Goal: Task Accomplishment & Management: Manage account settings

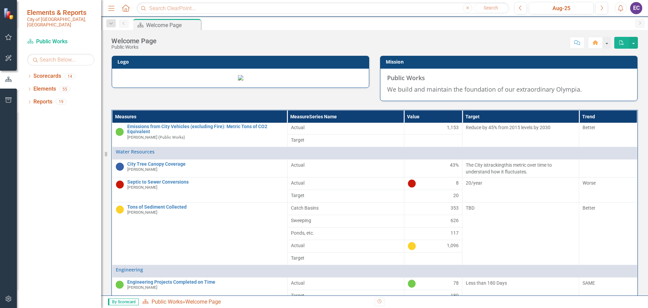
scroll to position [135, 0]
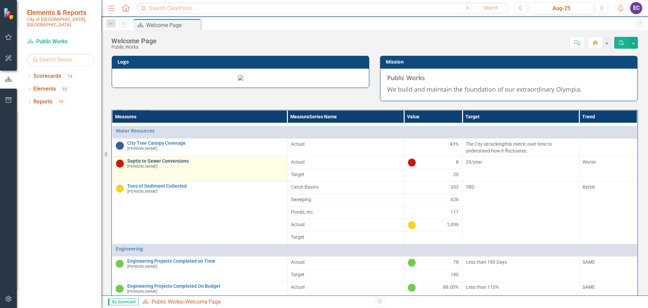
click at [158, 163] on link "Septic to Sewer Conversions" at bounding box center [205, 160] width 157 height 5
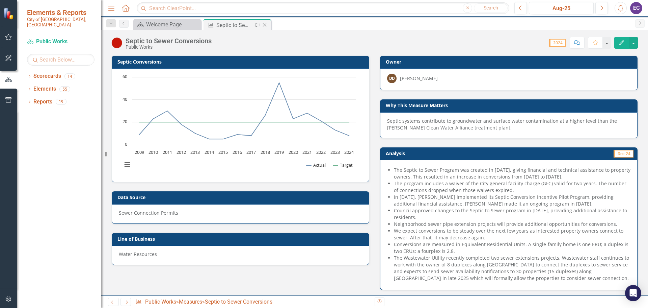
click at [266, 25] on icon "Close" at bounding box center [264, 24] width 7 height 5
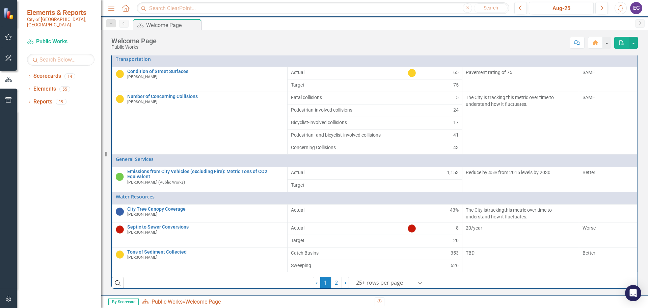
scroll to position [121, 0]
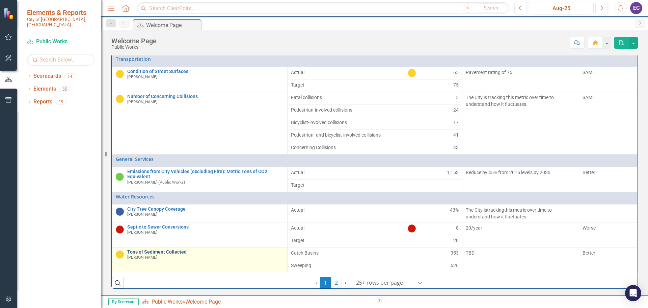
click at [150, 250] on link "Tons of Sediment Collected" at bounding box center [205, 251] width 157 height 5
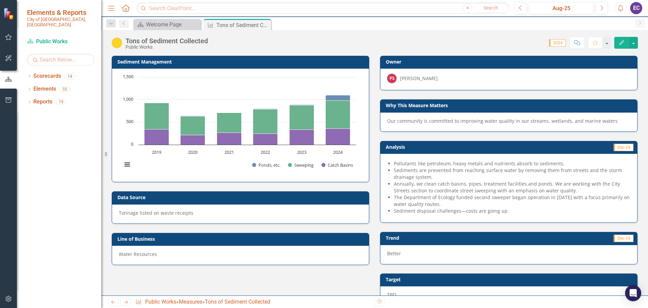
click at [454, 120] on span "Our community is committed to improving water quality in our streams, wetlands,…" at bounding box center [503, 121] width 232 height 6
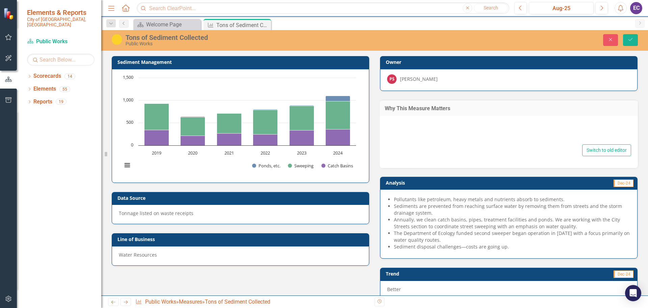
type textarea "Our community is committed to improving water quality in our streams, wetlands,…"
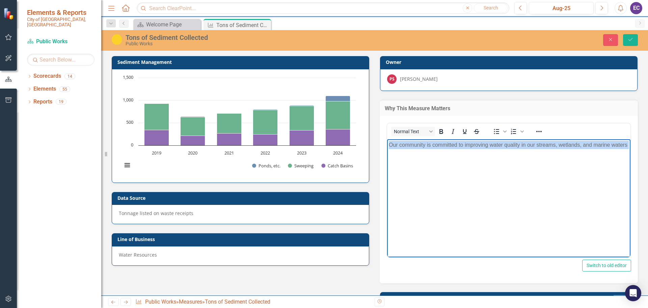
drag, startPoint x: 410, startPoint y: 156, endPoint x: 387, endPoint y: 146, distance: 25.2
click at [387, 146] on html "Our community is committed to improving water quality in our streams, wetlands,…" at bounding box center [509, 189] width 244 height 101
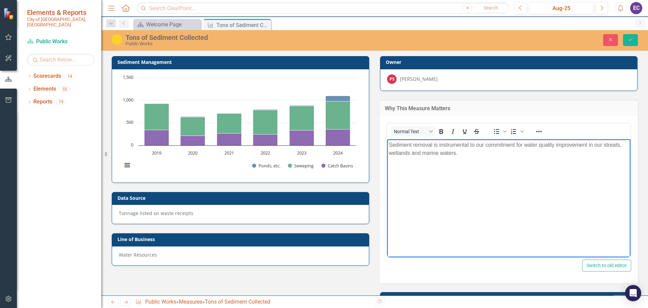
click at [616, 145] on p "Sediment removal is instrumental to our commitment for water quality improvemen…" at bounding box center [509, 149] width 240 height 16
click at [631, 38] on icon "Save" at bounding box center [631, 39] width 6 height 5
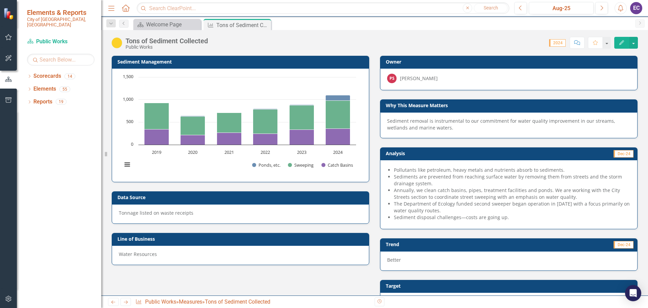
click at [473, 181] on li "Sediments are prevented from reaching surface water by removing them from stree…" at bounding box center [512, 180] width 237 height 14
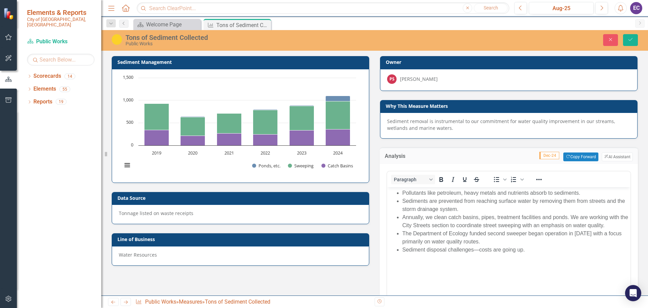
click at [498, 194] on li "Pollutants like petroleum, heavy metals and nutrients absorb to sediments." at bounding box center [516, 193] width 227 height 8
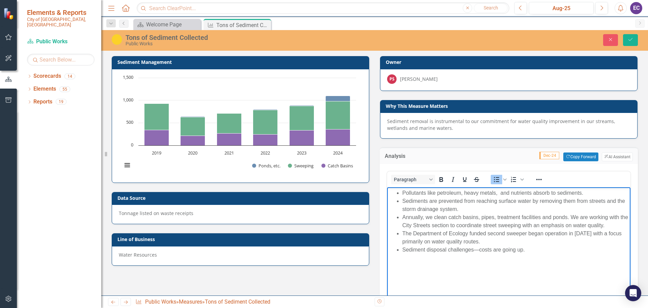
click at [498, 195] on li "Pollutants like petroleum, heavy metals, and nutrients absorb to sediments." at bounding box center [516, 193] width 227 height 8
drag, startPoint x: 552, startPoint y: 193, endPoint x: 566, endPoint y: 191, distance: 14.6
click at [566, 191] on li "Pollutants like petroleum, heavy metals, 6PPDq and nutrients absorb to sediment…" at bounding box center [516, 193] width 227 height 8
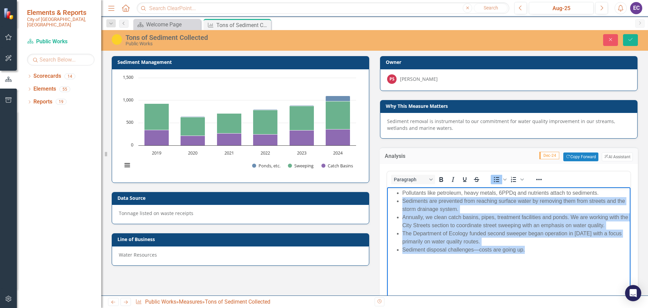
drag, startPoint x: 536, startPoint y: 252, endPoint x: 400, endPoint y: 200, distance: 145.1
click at [400, 200] on ul "Pollutants like petroleum, heavy metals, 6PPDq and nutrients attach to sediment…" at bounding box center [509, 221] width 240 height 65
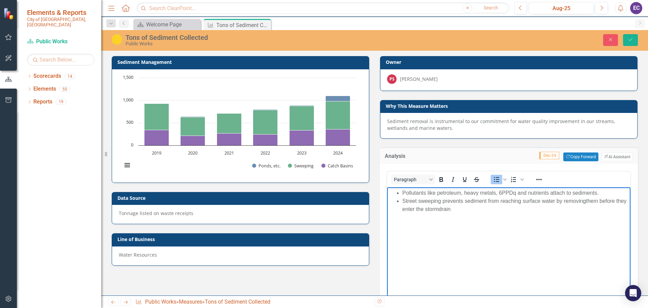
click at [586, 200] on li "Street sweeping prevents sediment from reaching surface water by removingthem b…" at bounding box center [516, 205] width 227 height 16
click at [450, 208] on li "Street sweeping prevents sediment from reaching surface water by removing them …" at bounding box center [516, 205] width 227 height 16
click at [469, 208] on li "Street sweeping prevents sediment from reaching surface water by removing them …" at bounding box center [516, 205] width 227 height 16
click at [557, 219] on li "Catch basin, storm pipe, treatment facility and pond programs" at bounding box center [516, 217] width 227 height 8
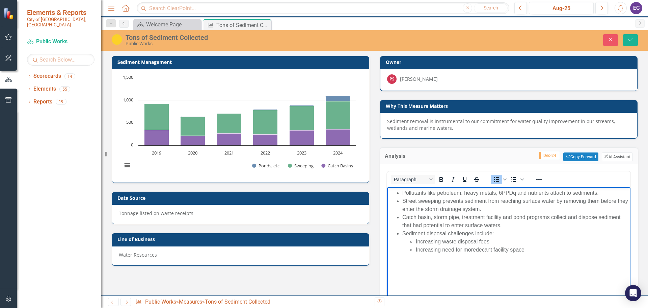
click at [478, 250] on li "Increasing need for moredecant facility space" at bounding box center [522, 250] width 213 height 8
click at [476, 250] on li "Increasing need for moredecant facility space" at bounding box center [522, 250] width 213 height 8
click at [535, 249] on li "Increasing need for more decant facility space" at bounding box center [522, 250] width 213 height 8
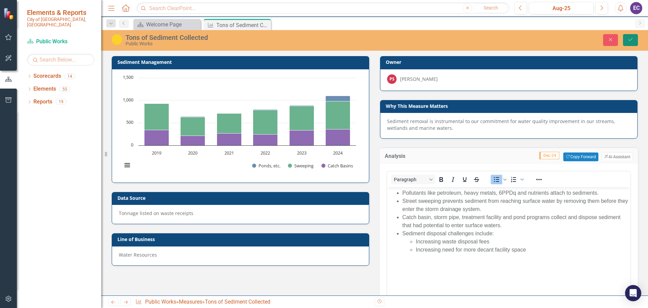
click at [635, 37] on button "Save" at bounding box center [630, 40] width 15 height 12
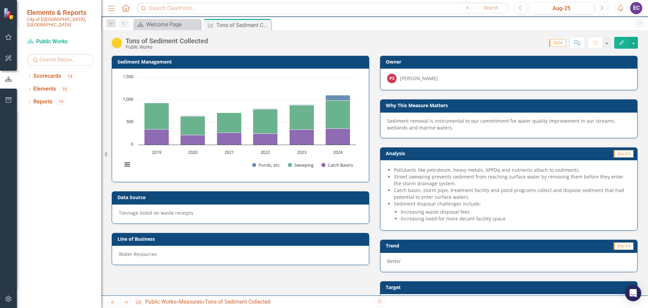
click at [562, 186] on li "Street sweeping prevents sediment from reaching surface water by removing them …" at bounding box center [512, 180] width 237 height 14
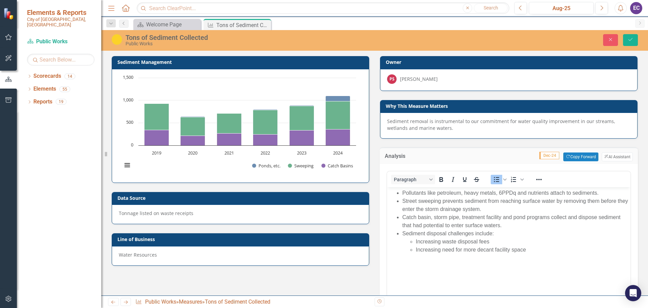
click at [416, 240] on li "Increasing waste disposal fees" at bounding box center [522, 241] width 213 height 8
click at [630, 39] on icon "Save" at bounding box center [631, 39] width 6 height 5
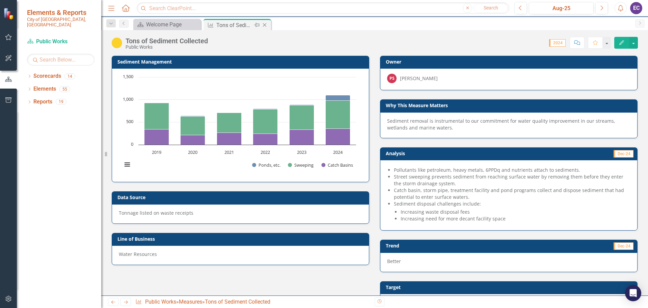
click at [268, 27] on icon "Close" at bounding box center [264, 24] width 7 height 5
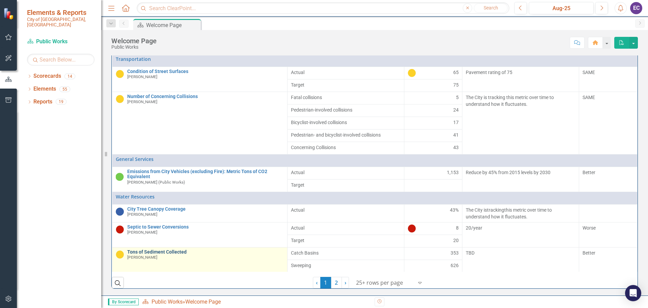
click at [134, 251] on link "Tons of Sediment Collected" at bounding box center [205, 251] width 157 height 5
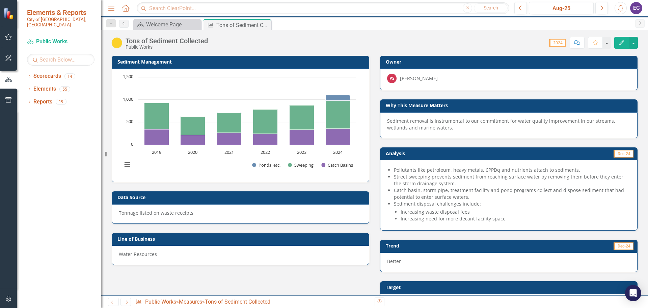
click at [549, 183] on li "Street sweeping prevents sediment from reaching surface water by removing them …" at bounding box center [512, 180] width 237 height 14
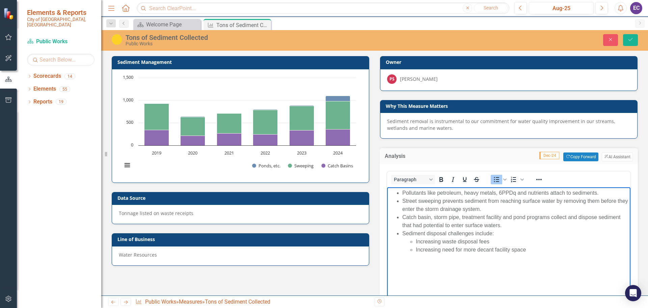
click at [496, 192] on li "Pollutants like petroleum, heavy metals, 6PPDq and nutrients attach to sediment…" at bounding box center [516, 193] width 227 height 8
click at [500, 192] on li "Pollutants like petroleum, heavy metals, 6PPDq and nutrients attach to sediment…" at bounding box center [516, 193] width 227 height 8
click at [498, 194] on li "Pollutants like petroleum, heavy metals, 6PPDq and nutrients attach to sediment…" at bounding box center [516, 193] width 227 height 8
click at [500, 193] on li "Pollutants like petroleum, heavy metals, 6PPDq and nutrients attach to sediment…" at bounding box center [516, 193] width 227 height 8
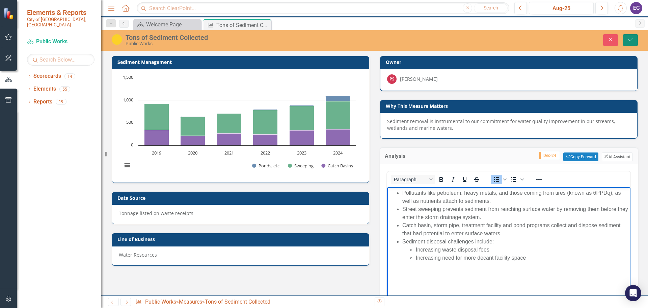
click at [628, 39] on icon "Save" at bounding box center [631, 39] width 6 height 5
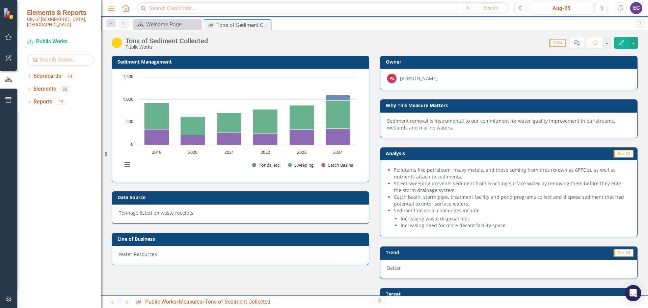
click at [410, 175] on li "Pollutants like petroleum, heavy metals, and those coming from tires (known as …" at bounding box center [512, 174] width 237 height 14
click at [510, 186] on li "Street sweeping prevents sediment from reaching surface water by removing them …" at bounding box center [512, 187] width 237 height 14
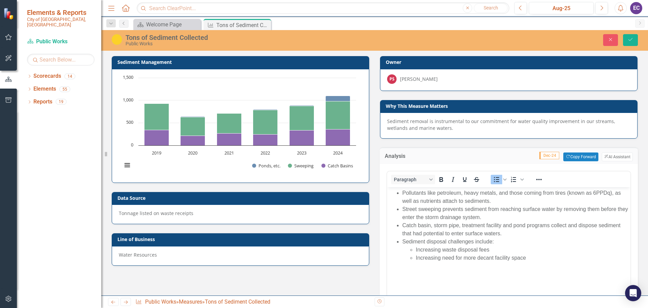
click at [496, 195] on li "Pollutants like petroleum, heavy metals, and those coming from tires (known as …" at bounding box center [516, 197] width 227 height 16
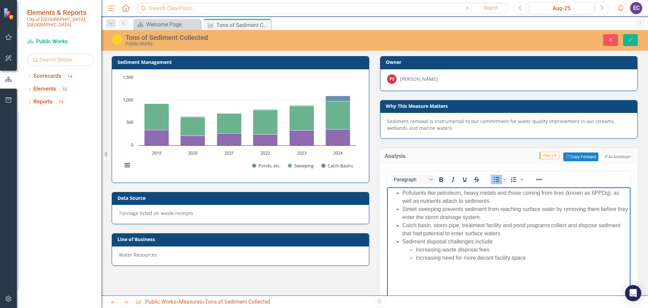
click at [510, 220] on li "Street sweeping prevents sediment from reaching surface water by removing them …" at bounding box center [516, 213] width 227 height 16
click at [440, 200] on li "Pollutants like petroleum, heavy metals and those coming from tires (known as 6…" at bounding box center [516, 197] width 227 height 16
click at [633, 39] on icon "Save" at bounding box center [631, 39] width 6 height 5
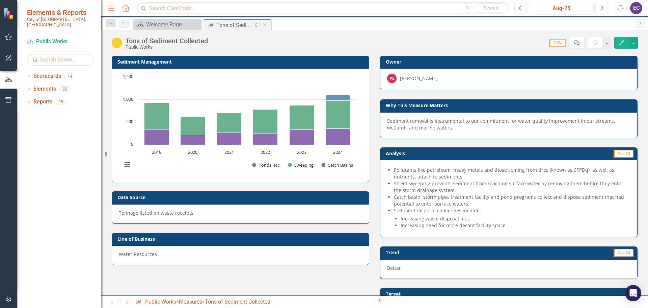
click at [265, 26] on icon "Close" at bounding box center [264, 24] width 7 height 5
